Goal: Check status: Check status

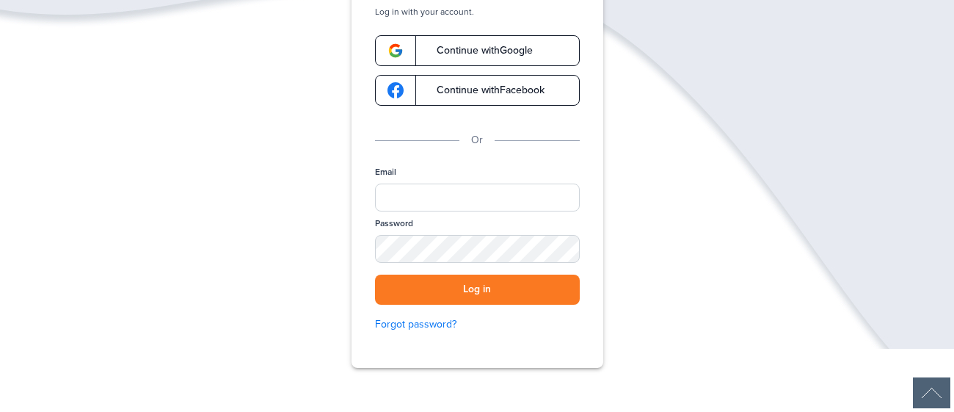
scroll to position [137, 0]
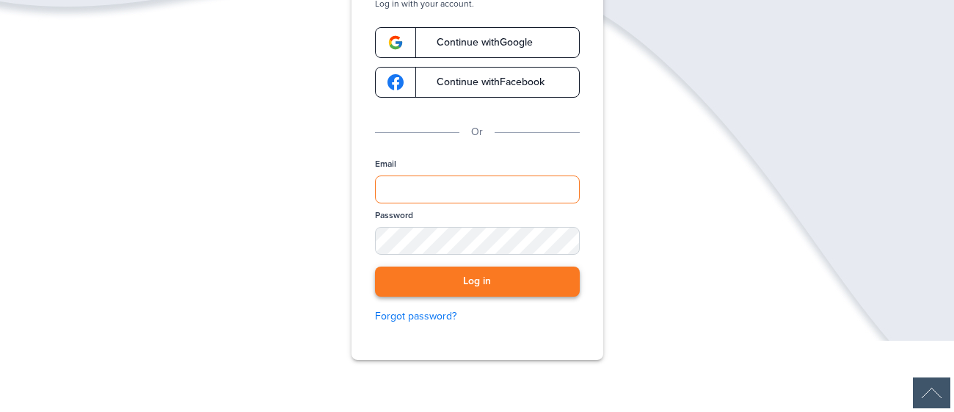
type input "**********"
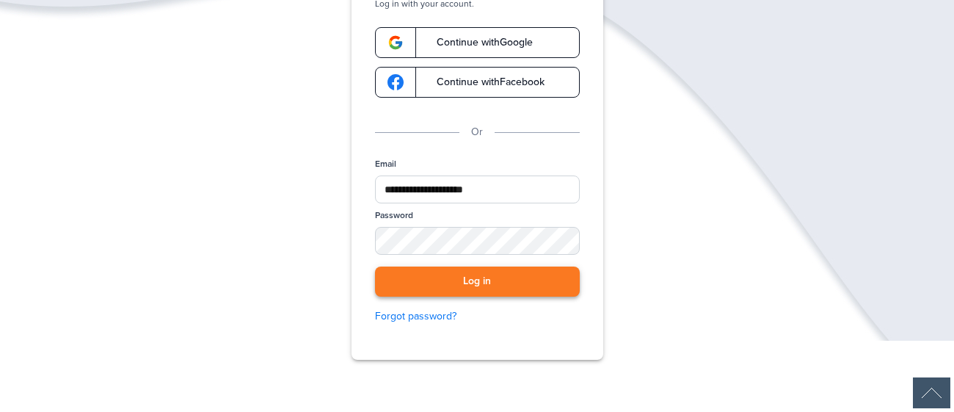
click at [538, 284] on button "Log in" at bounding box center [477, 281] width 205 height 30
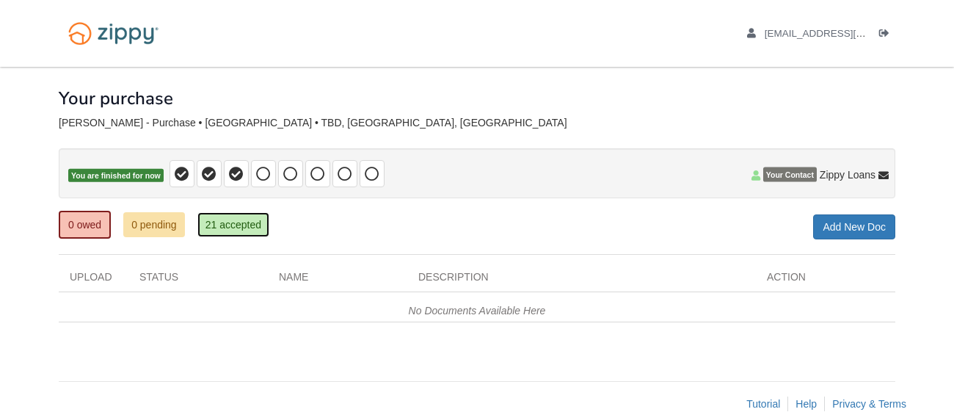
click at [248, 230] on link "21 accepted" at bounding box center [233, 224] width 72 height 25
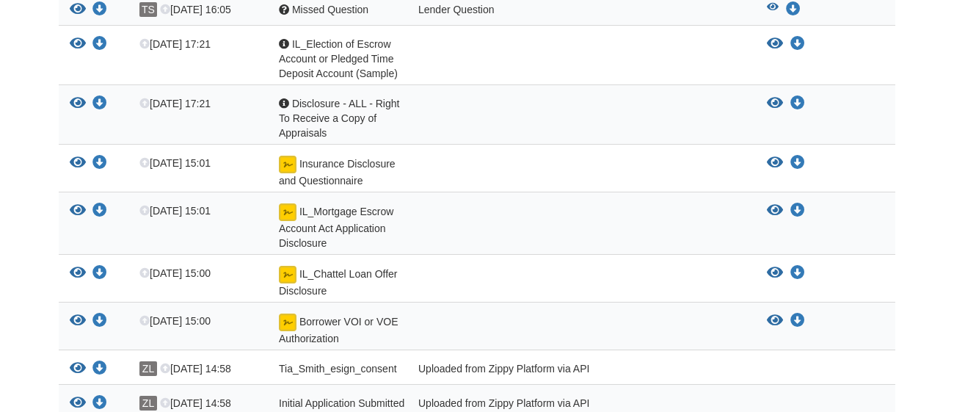
scroll to position [325, 0]
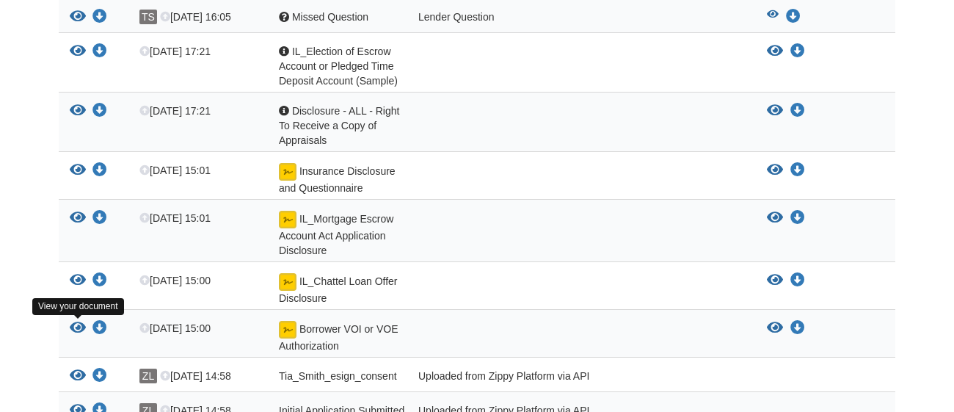
click at [76, 324] on icon "View Borrower VOI or VOE Authorization" at bounding box center [78, 328] width 16 height 15
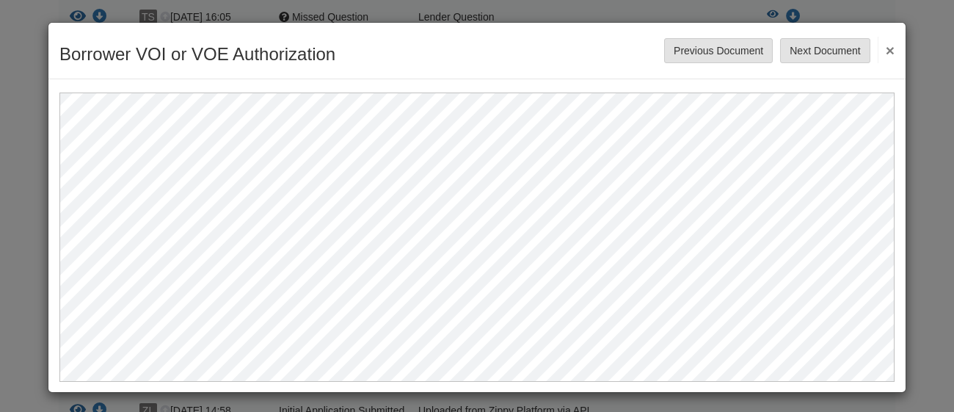
click at [884, 49] on button "×" at bounding box center [885, 50] width 17 height 26
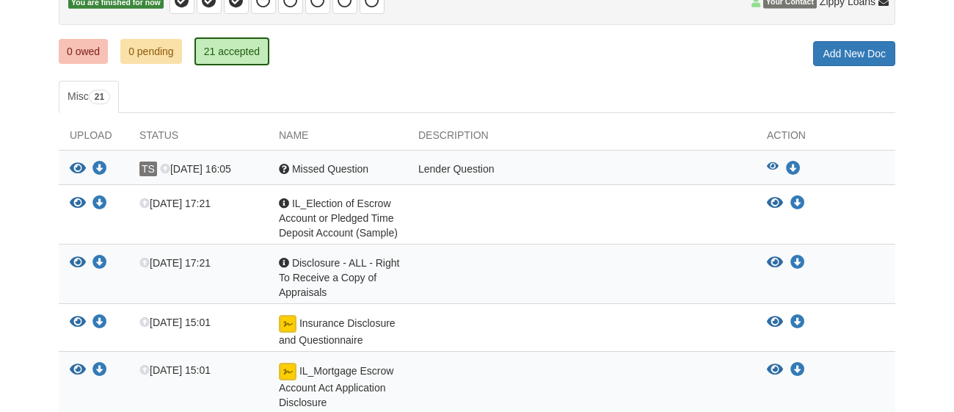
scroll to position [177, 0]
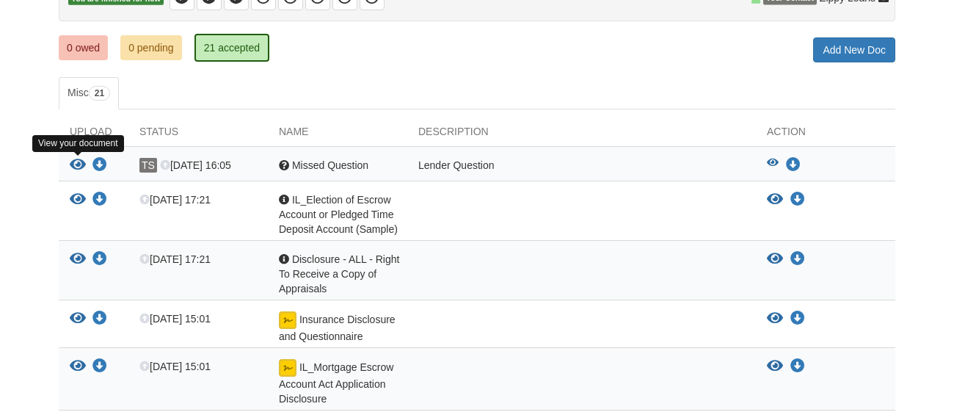
click at [79, 162] on icon "View Missed Question" at bounding box center [78, 165] width 16 height 15
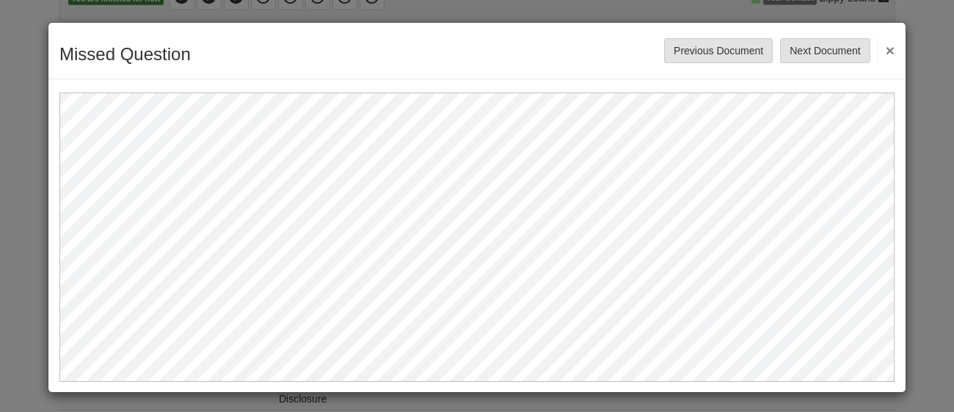
scroll to position [2, 0]
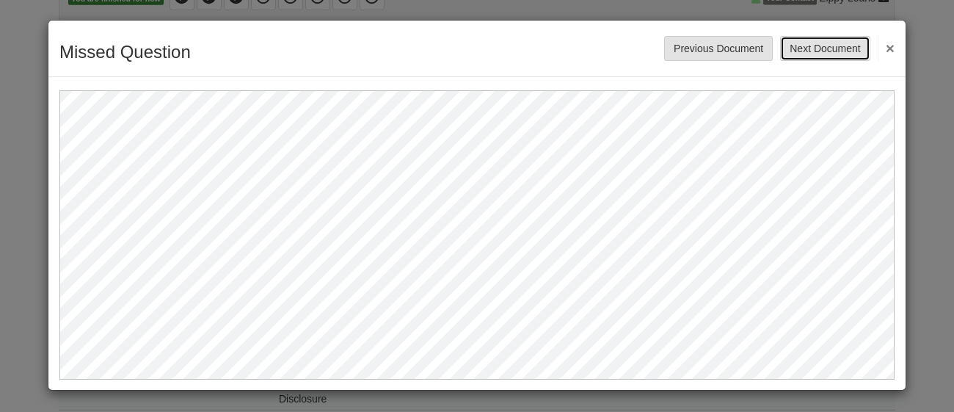
click at [805, 52] on button "Next Document" at bounding box center [825, 48] width 90 height 25
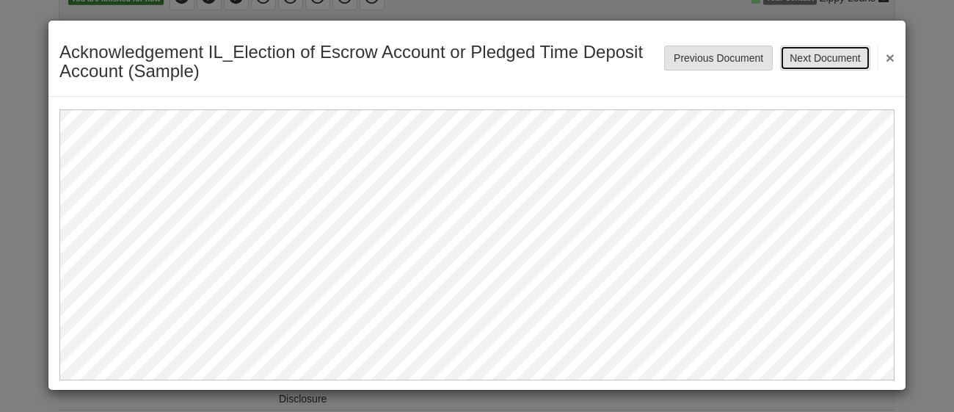
click at [828, 60] on button "Next Document" at bounding box center [825, 57] width 90 height 25
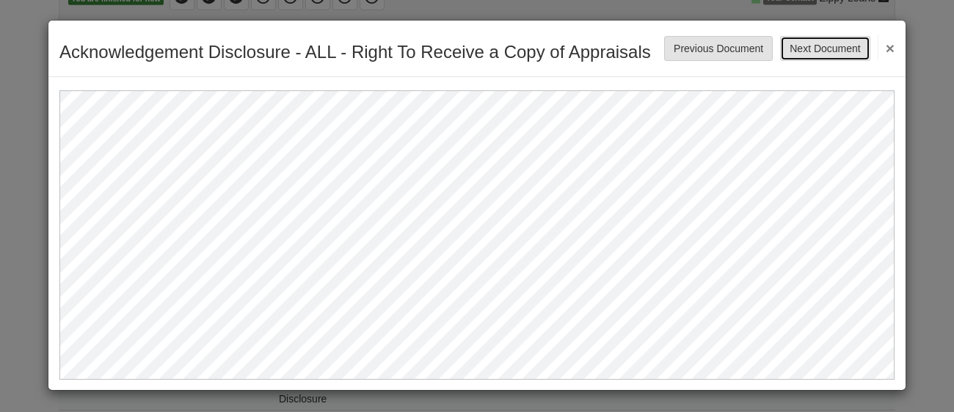
scroll to position [0, 0]
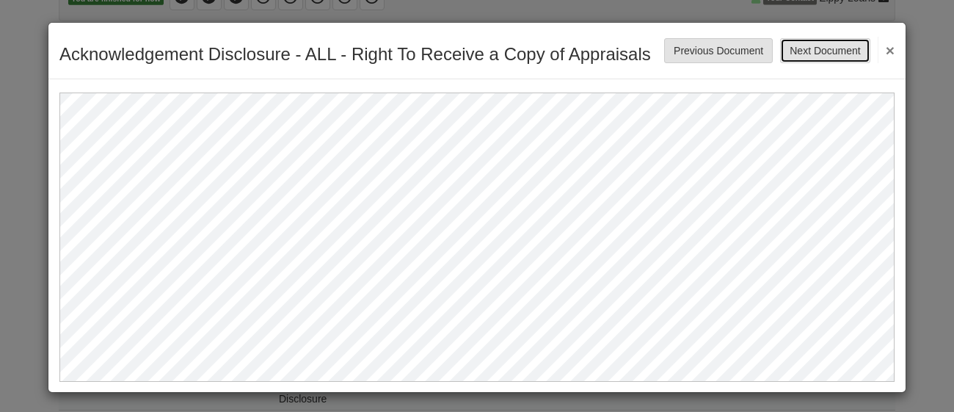
click at [822, 47] on button "Next Document" at bounding box center [825, 50] width 90 height 25
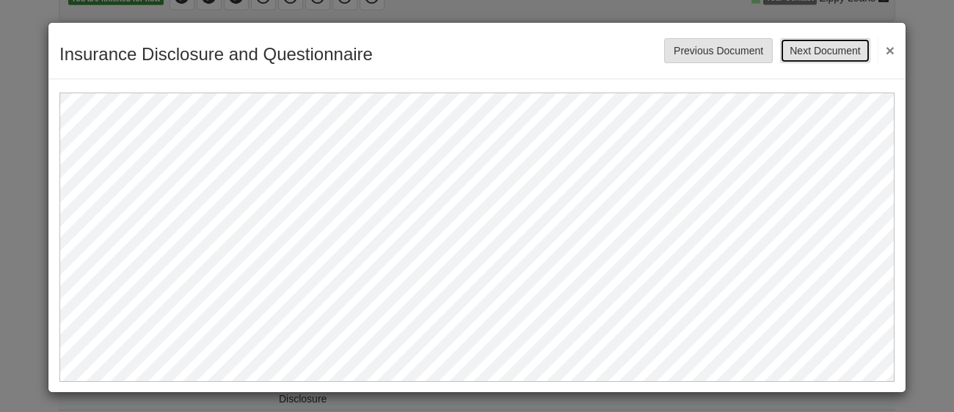
click at [853, 56] on button "Next Document" at bounding box center [825, 50] width 90 height 25
click at [846, 50] on button "Next Document" at bounding box center [825, 50] width 90 height 25
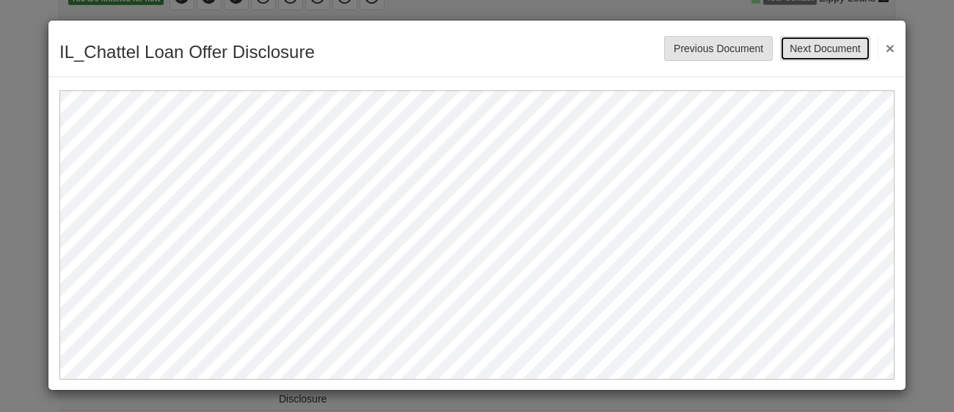
click at [830, 51] on button "Next Document" at bounding box center [825, 48] width 90 height 25
click at [833, 51] on button "Next Document" at bounding box center [825, 48] width 90 height 25
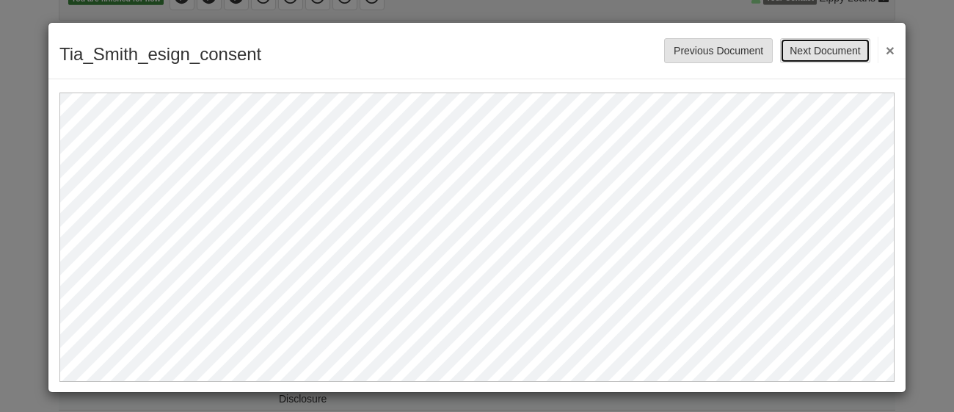
click at [821, 56] on button "Next Document" at bounding box center [825, 50] width 90 height 25
click at [830, 45] on button "Next Document" at bounding box center [825, 50] width 90 height 25
click at [822, 45] on button "Next Document" at bounding box center [825, 50] width 90 height 25
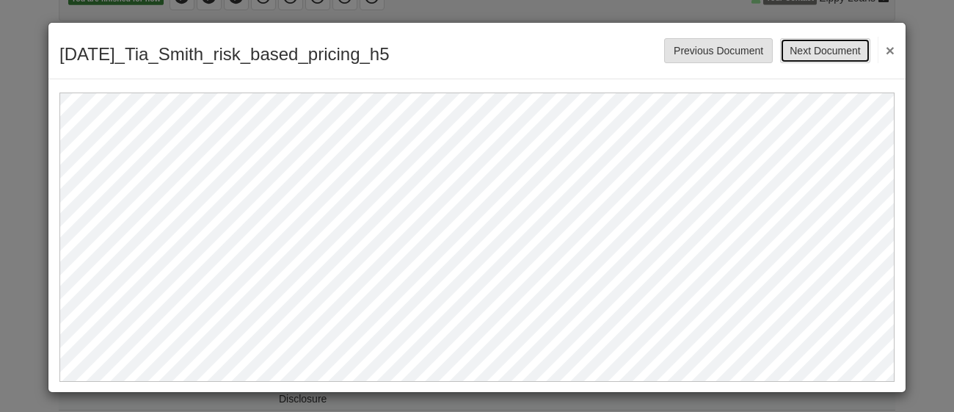
click at [817, 59] on button "Next Document" at bounding box center [825, 50] width 90 height 25
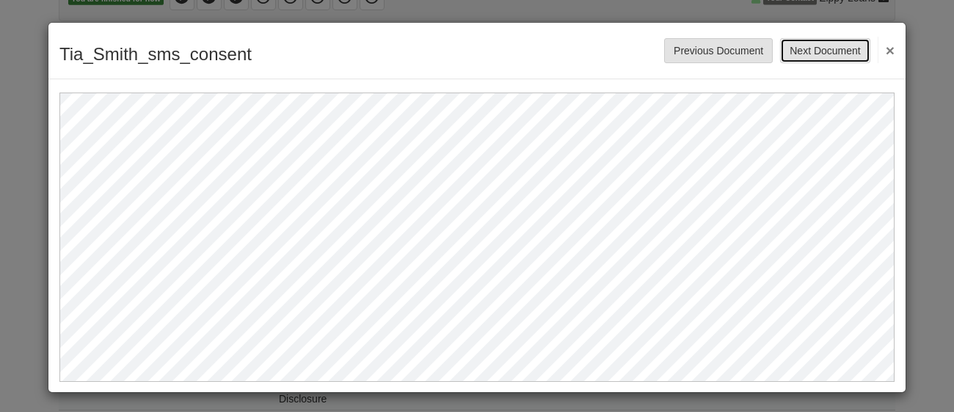
click at [850, 51] on button "Next Document" at bounding box center [825, 50] width 90 height 25
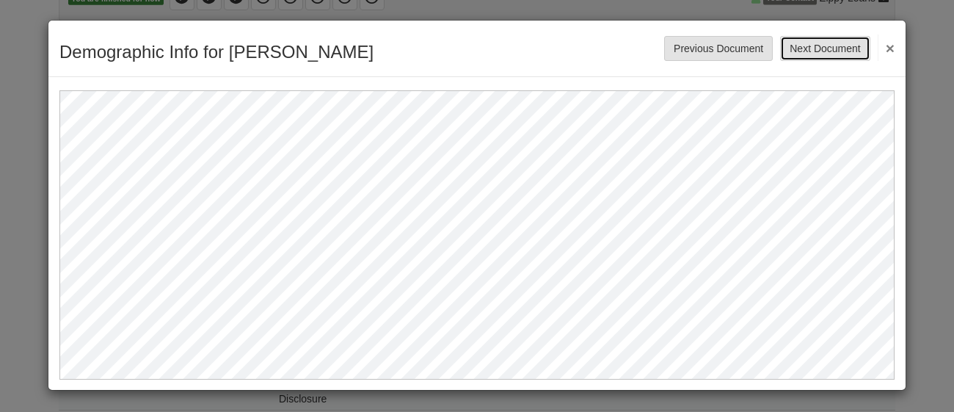
click at [826, 45] on button "Next Document" at bounding box center [825, 48] width 90 height 25
click at [839, 51] on button "Next Document" at bounding box center [825, 48] width 90 height 25
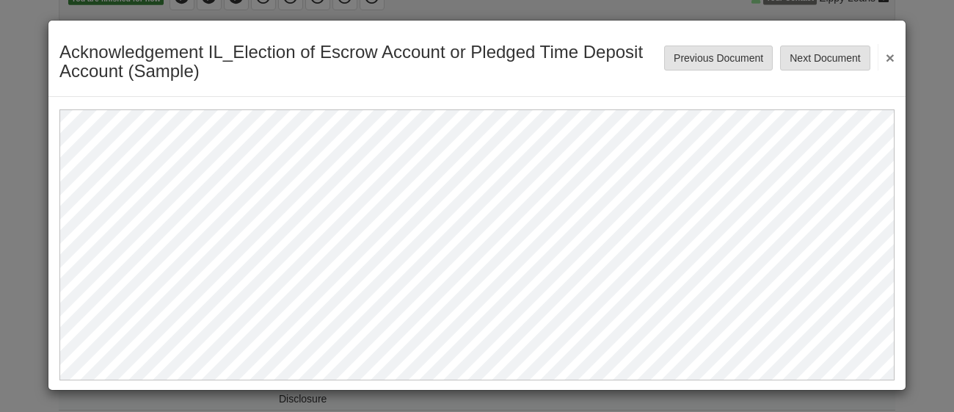
click at [890, 58] on button "×" at bounding box center [885, 57] width 17 height 26
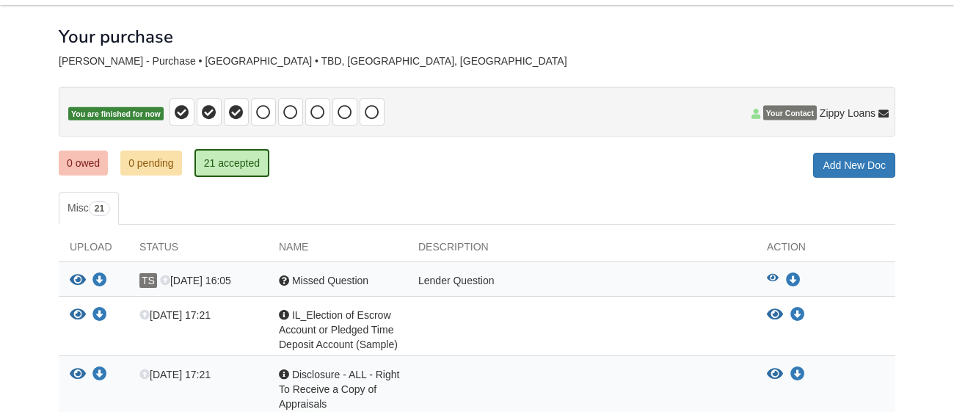
scroll to position [0, 0]
